Goal: Task Accomplishment & Management: Manage account settings

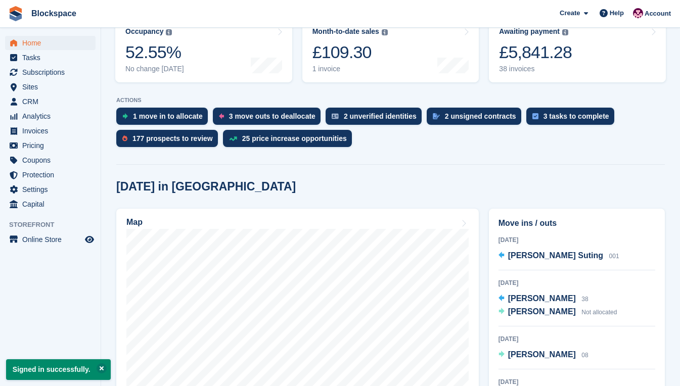
scroll to position [253, 0]
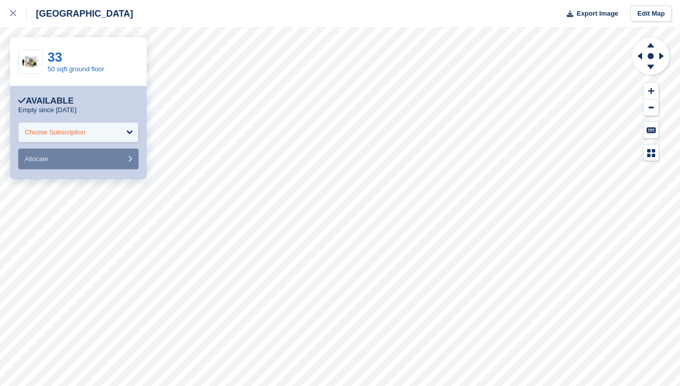
click at [120, 133] on div "Choose Subscription" at bounding box center [78, 132] width 120 height 20
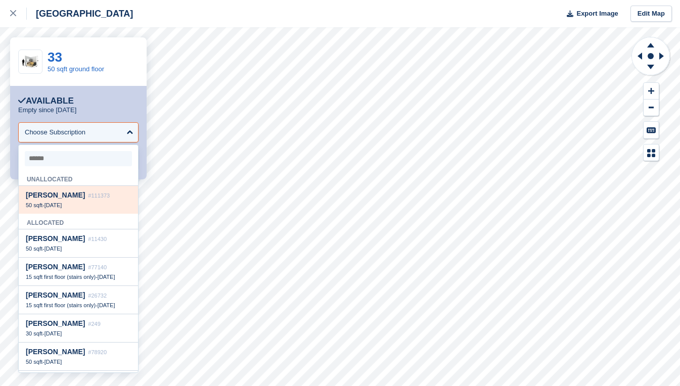
click at [95, 209] on div "50 sqft - 4 Oct" at bounding box center [78, 205] width 105 height 7
select select "******"
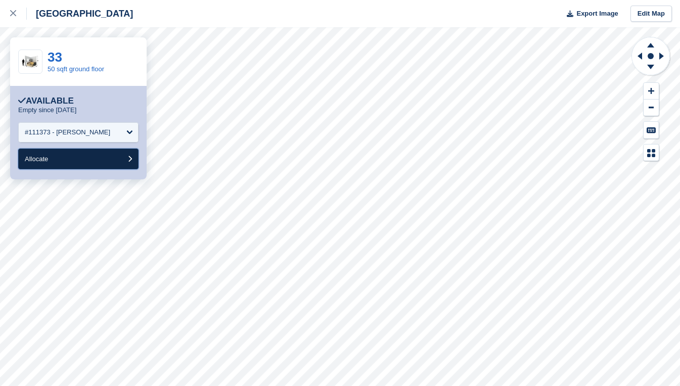
click at [95, 159] on button "Allocate" at bounding box center [78, 159] width 120 height 21
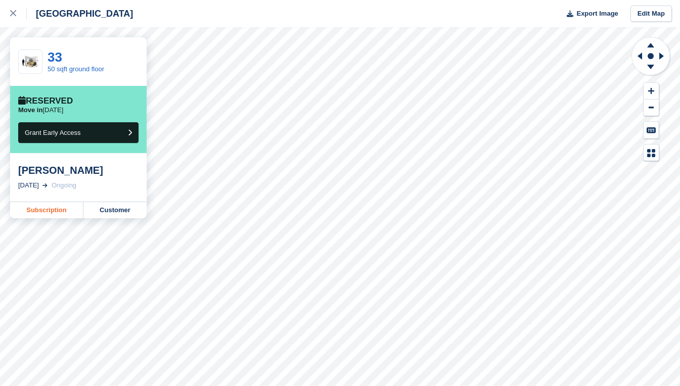
click at [54, 207] on link "Subscription" at bounding box center [46, 210] width 73 height 16
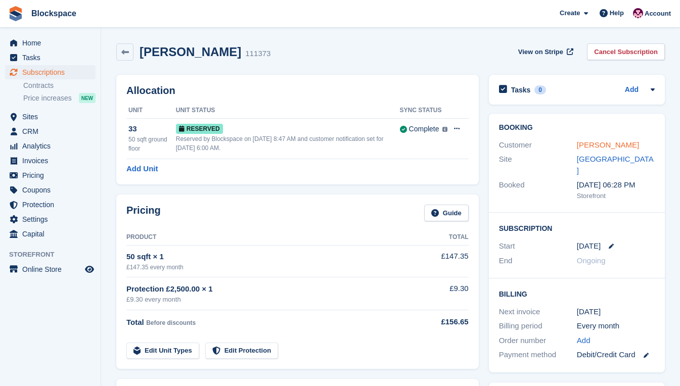
click at [596, 143] on link "[PERSON_NAME]" at bounding box center [608, 144] width 62 height 9
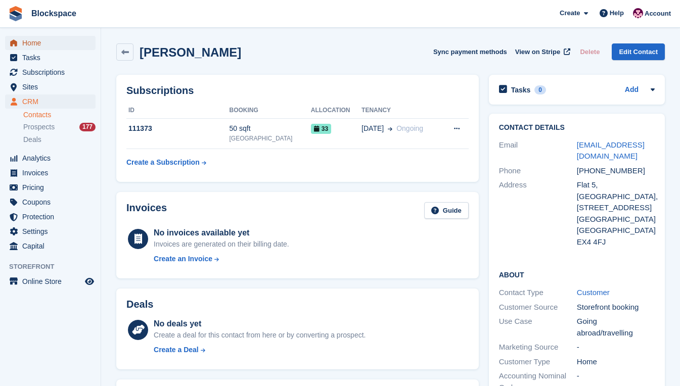
click at [36, 42] on span "Home" at bounding box center [52, 43] width 61 height 14
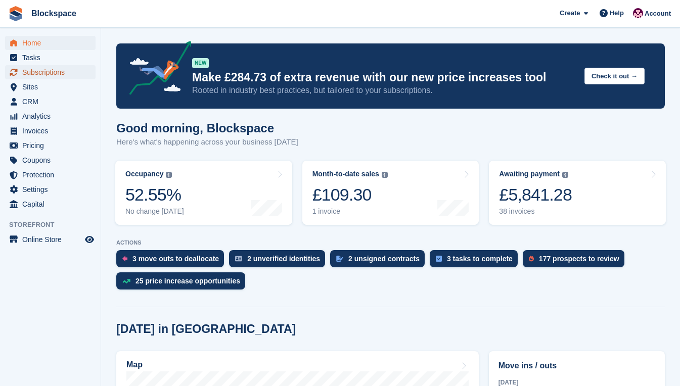
click at [52, 72] on span "Subscriptions" at bounding box center [52, 72] width 61 height 14
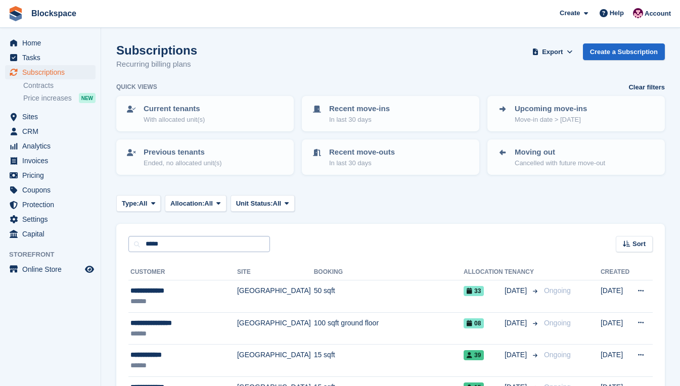
type input "*****"
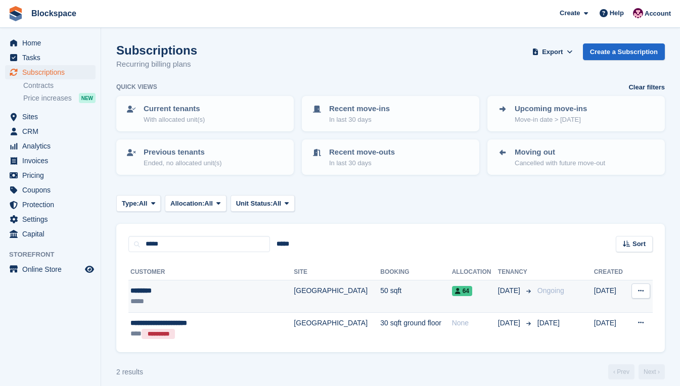
click at [197, 289] on div "********" at bounding box center [199, 290] width 139 height 11
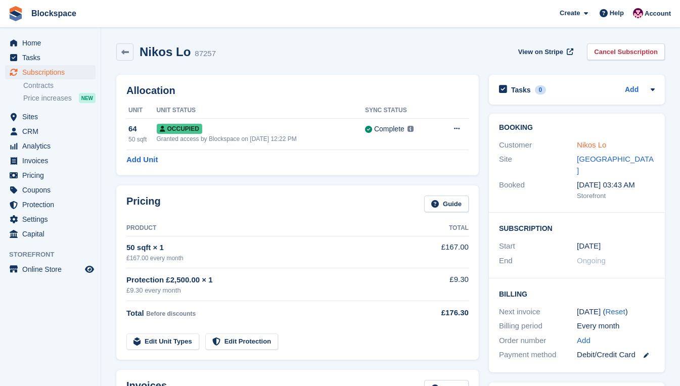
click at [594, 143] on link "Nikos Lo" at bounding box center [591, 144] width 29 height 9
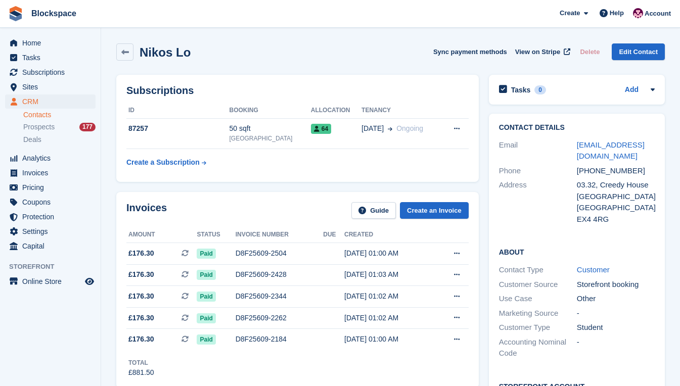
click at [509, 199] on div "Address" at bounding box center [538, 201] width 78 height 45
drag, startPoint x: 629, startPoint y: 159, endPoint x: 572, endPoint y: 159, distance: 57.1
click at [572, 164] on div "Phone +447845926435" at bounding box center [577, 171] width 156 height 15
copy div "+447845926435"
click at [31, 44] on span "Home" at bounding box center [52, 43] width 61 height 14
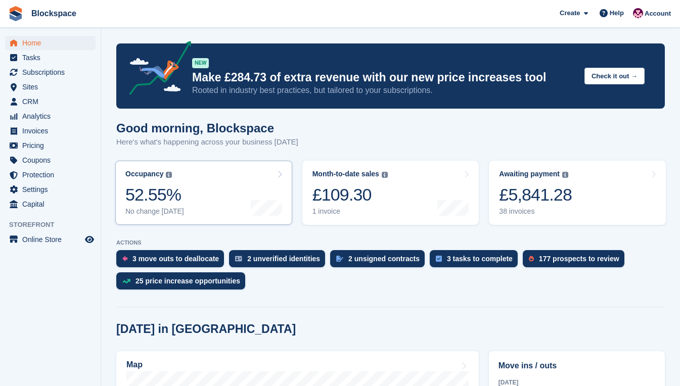
scroll to position [253, 0]
